Goal: Navigation & Orientation: Find specific page/section

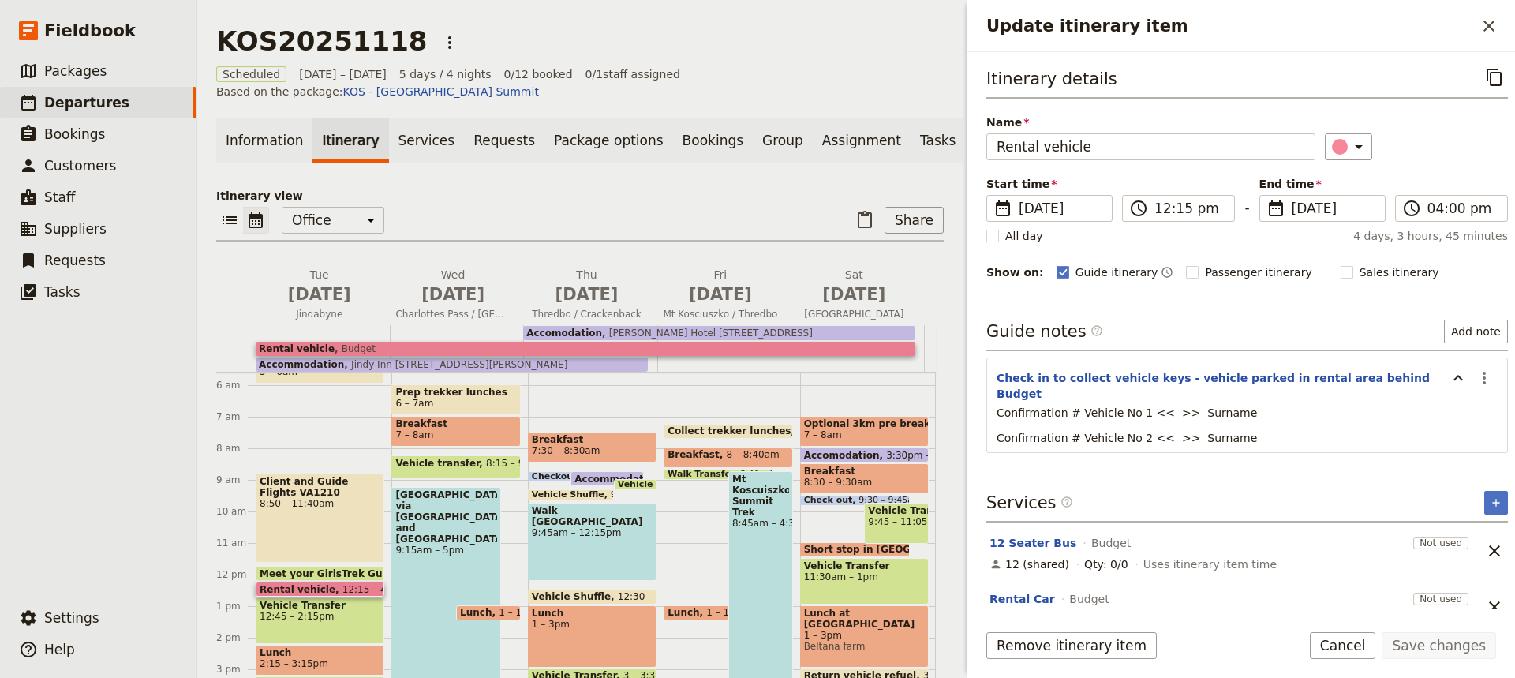
scroll to position [171, 0]
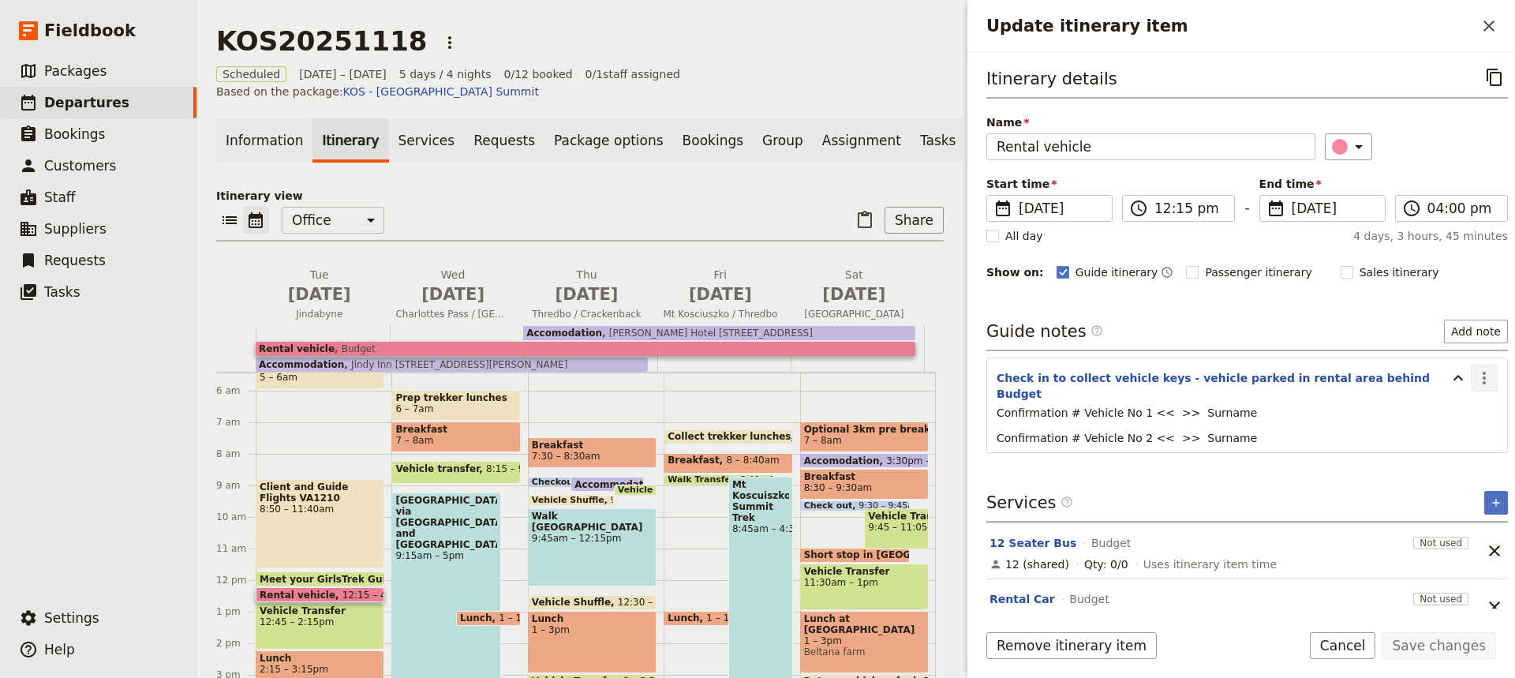
click at [1475, 376] on icon "Actions" at bounding box center [1484, 378] width 19 height 19
click at [1421, 411] on span "Edit note" at bounding box center [1427, 412] width 50 height 16
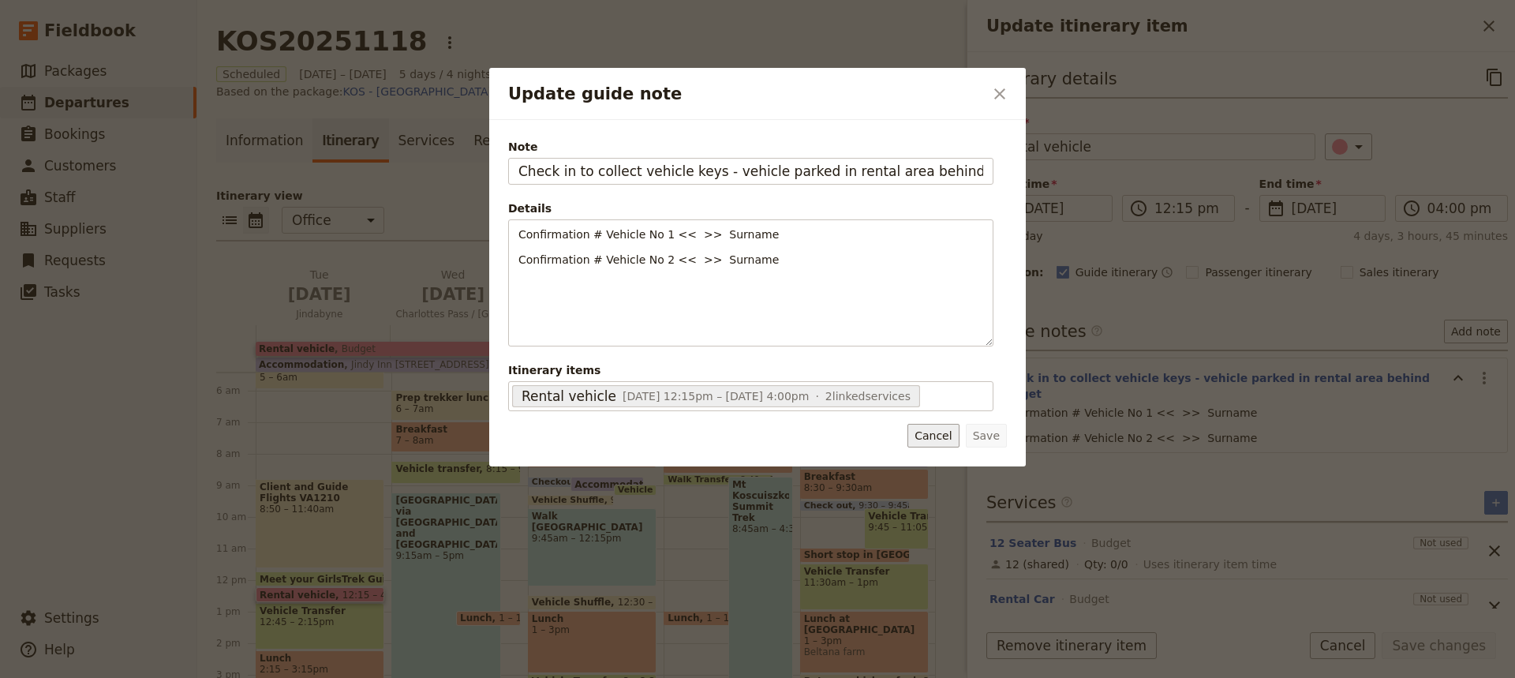
click at [938, 439] on button "Cancel" at bounding box center [933, 436] width 51 height 24
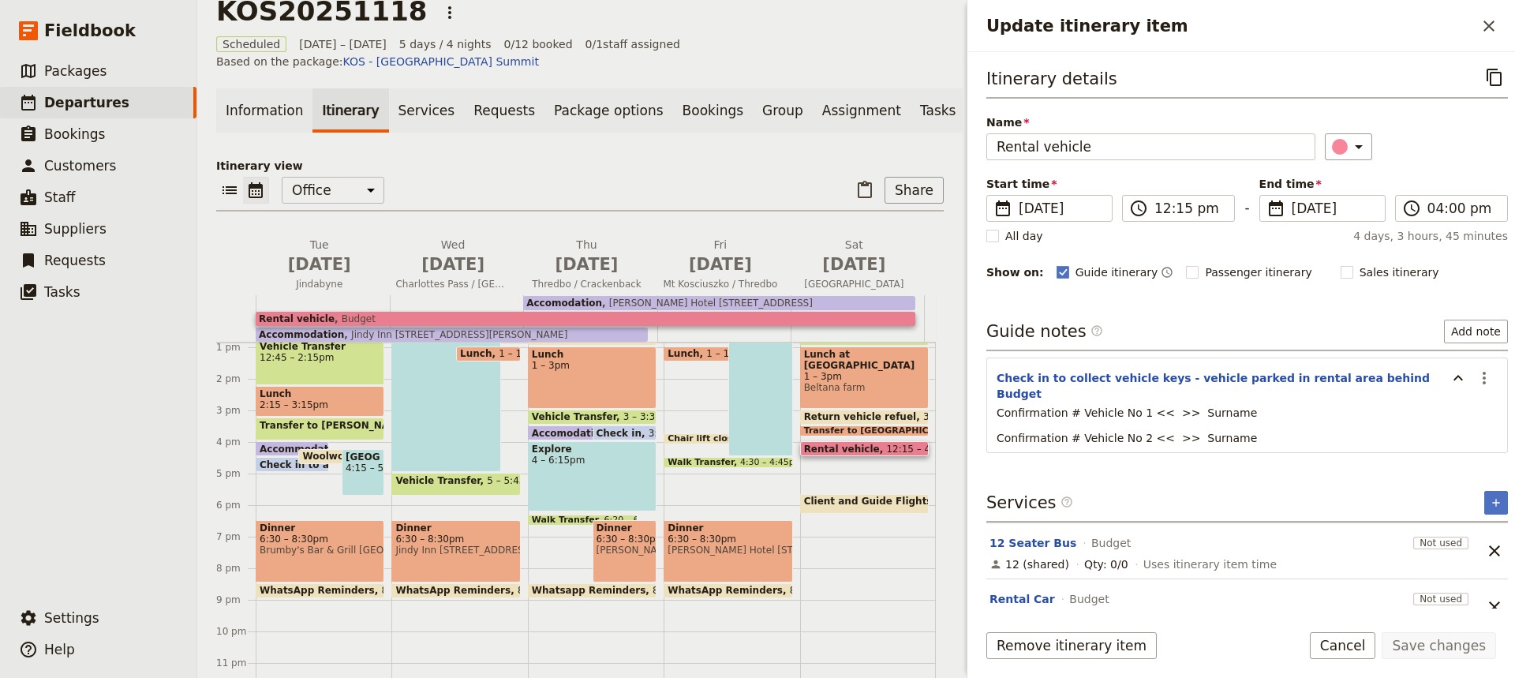
scroll to position [27, 0]
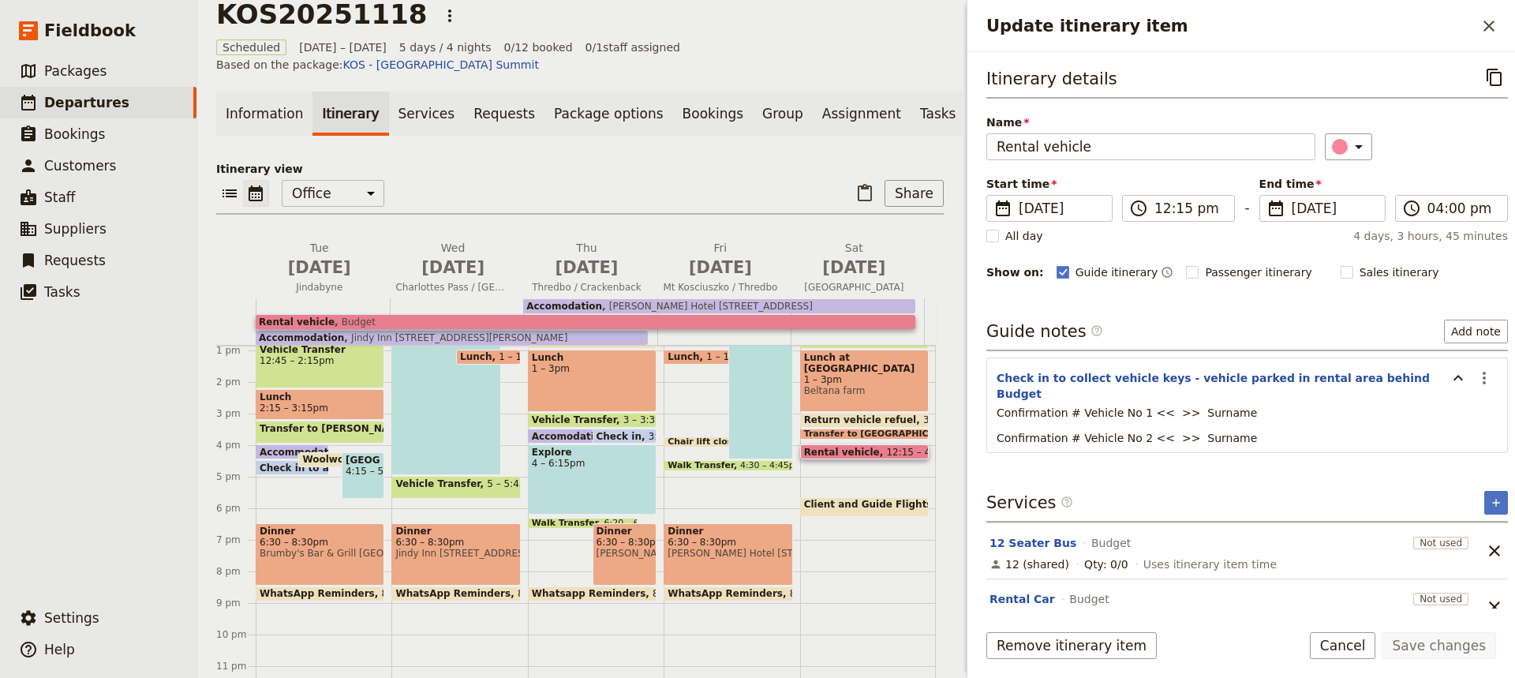
click at [840, 499] on span "Client and Guide Flights JQ657" at bounding box center [889, 504] width 170 height 11
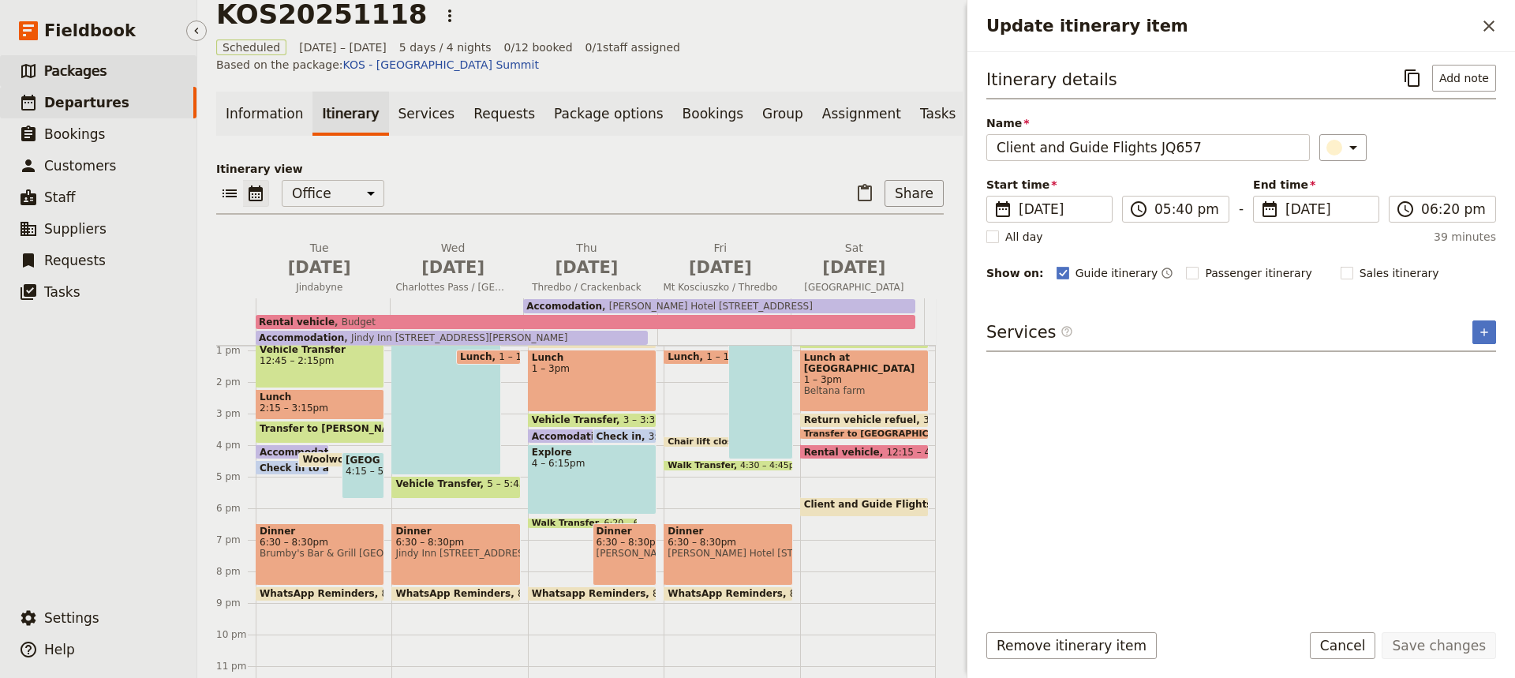
click at [65, 71] on span "Packages" at bounding box center [75, 71] width 62 height 16
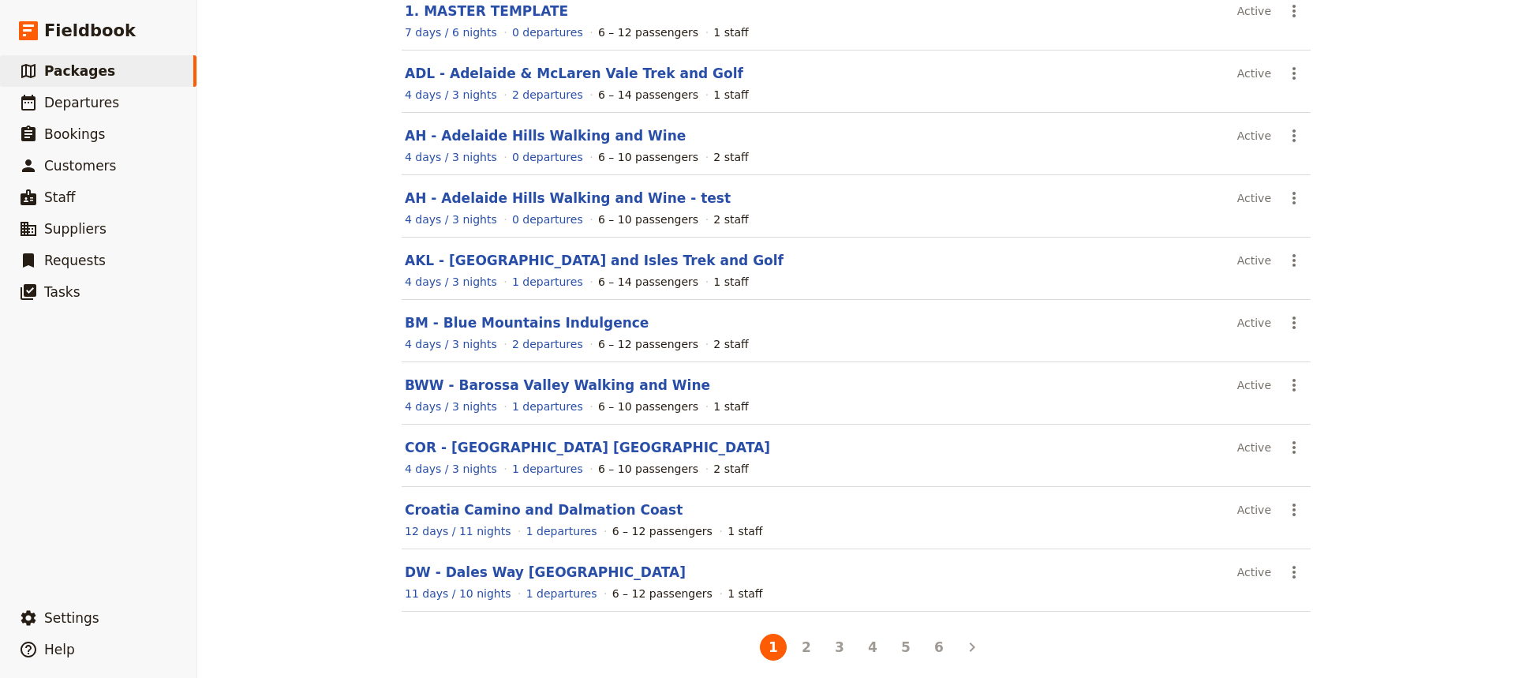
scroll to position [175, 0]
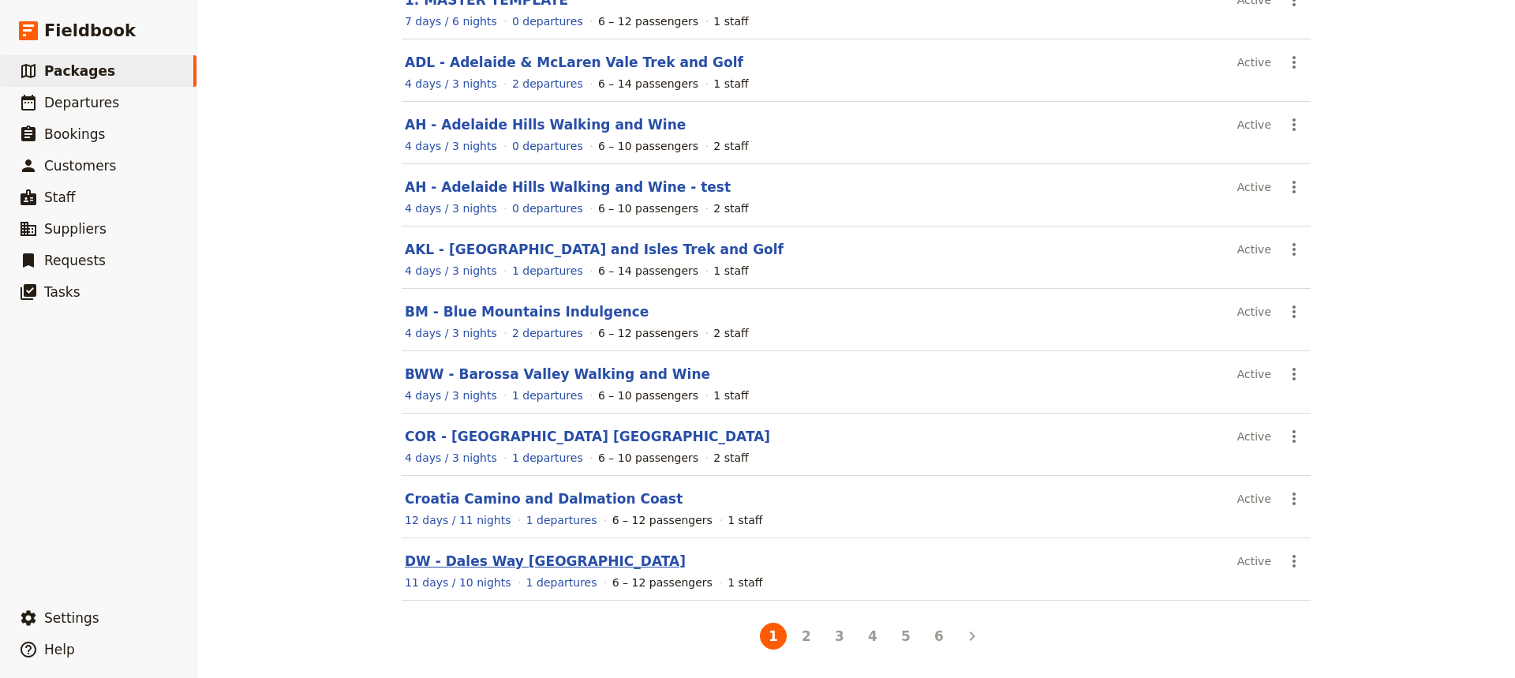
click at [474, 556] on link "DW - Dales Way [GEOGRAPHIC_DATA]" at bounding box center [545, 561] width 281 height 16
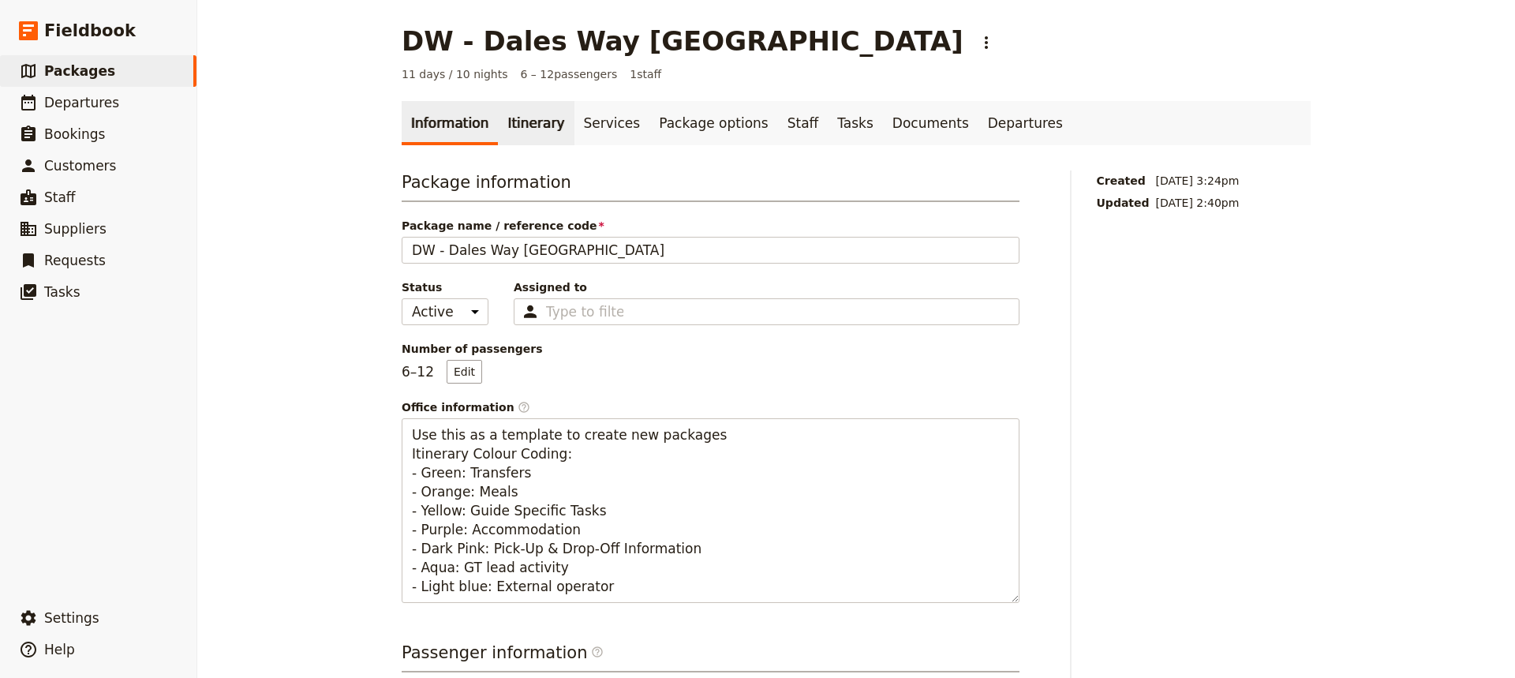
click at [511, 125] on link "Itinerary" at bounding box center [536, 123] width 76 height 44
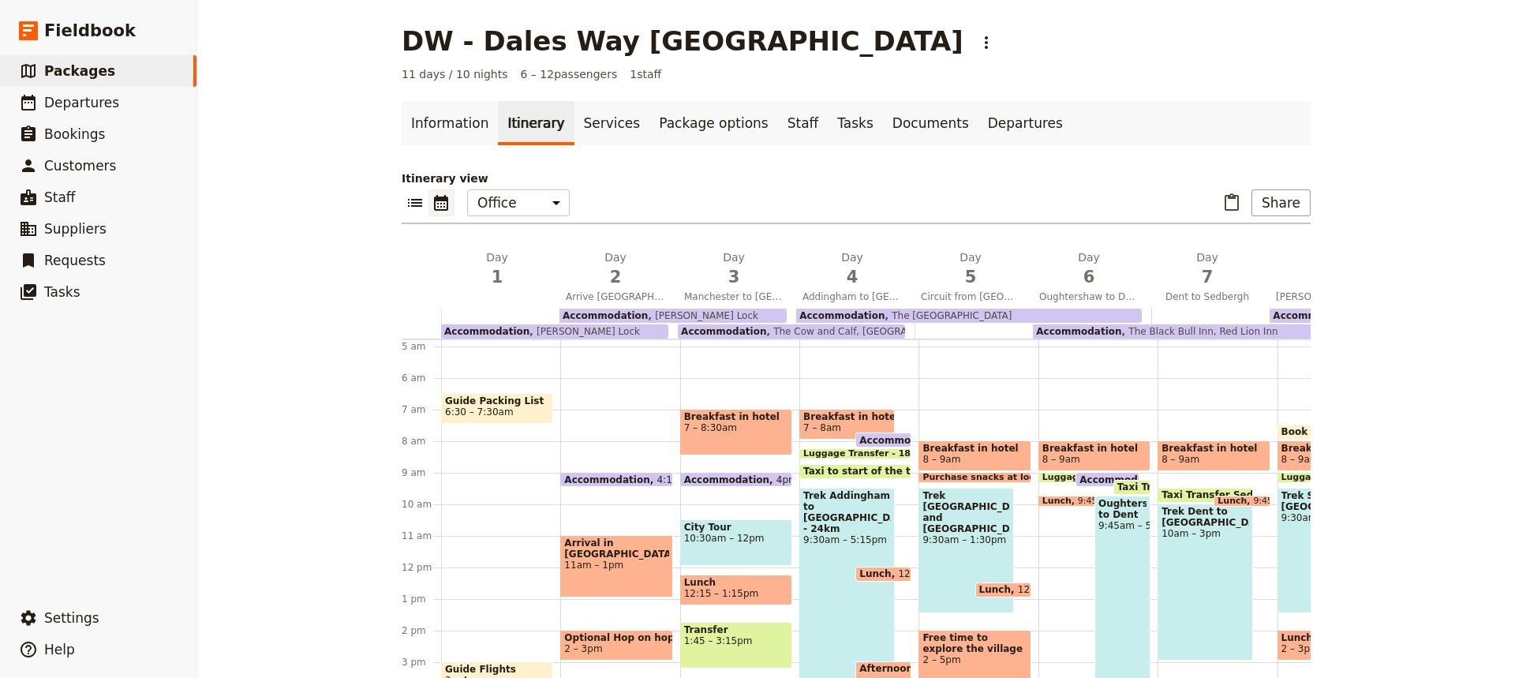
scroll to position [152, 0]
